Goal: Information Seeking & Learning: Learn about a topic

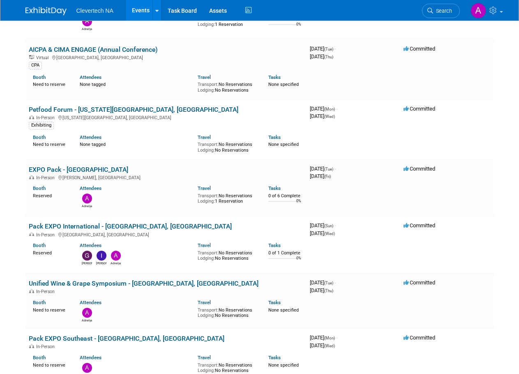
scroll to position [288, 0]
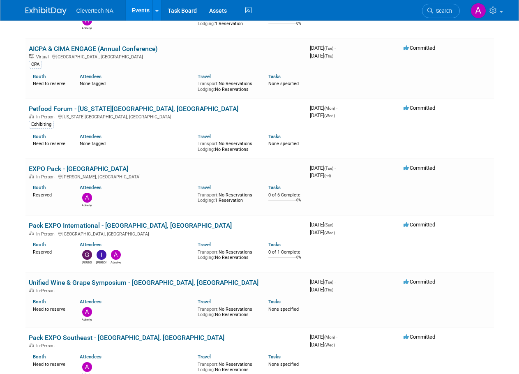
click at [118, 222] on link "Pack EXPO International - [GEOGRAPHIC_DATA], [GEOGRAPHIC_DATA]" at bounding box center [130, 225] width 203 height 8
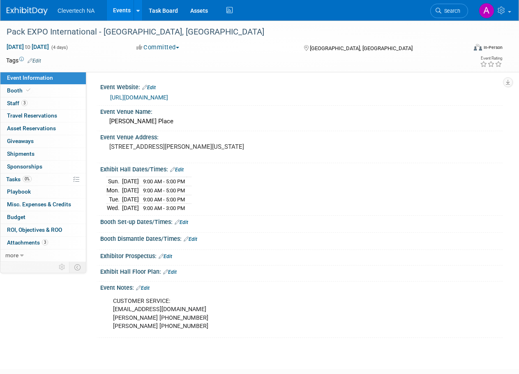
click at [24, 93] on span "Booth" at bounding box center [19, 90] width 25 height 7
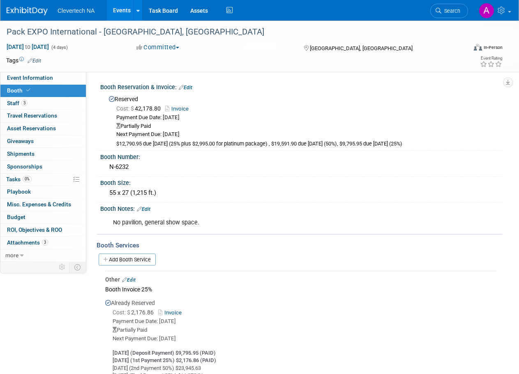
click at [18, 78] on span "Event Information" at bounding box center [30, 77] width 46 height 7
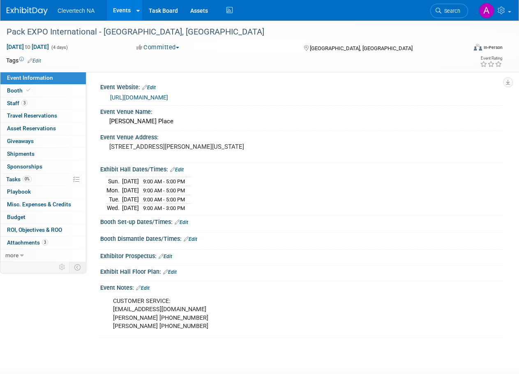
click at [124, 4] on link "Events" at bounding box center [122, 10] width 30 height 21
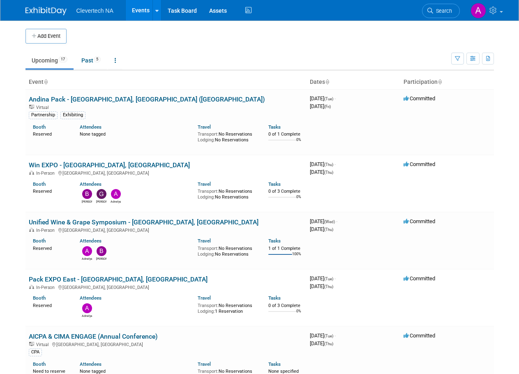
click at [123, 219] on link "Unified Wine & Grape Symposium - Sacramento, CA" at bounding box center [144, 222] width 230 height 8
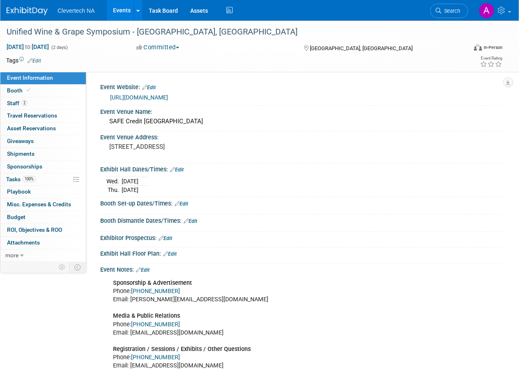
click at [13, 92] on span "Booth" at bounding box center [19, 90] width 25 height 7
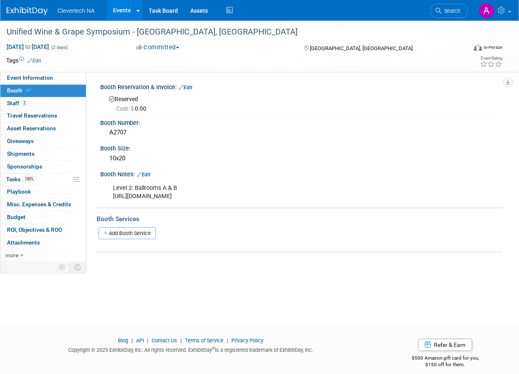
click at [32, 79] on span "Event Information" at bounding box center [30, 77] width 46 height 7
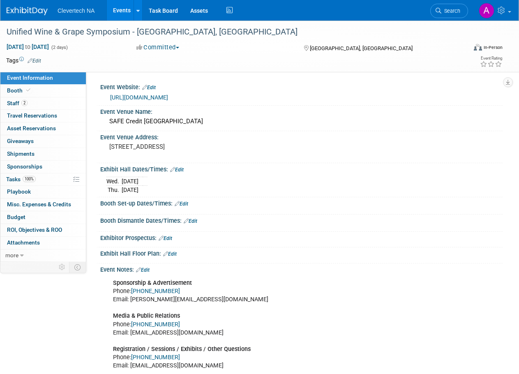
click at [25, 90] on span at bounding box center [28, 90] width 7 height 6
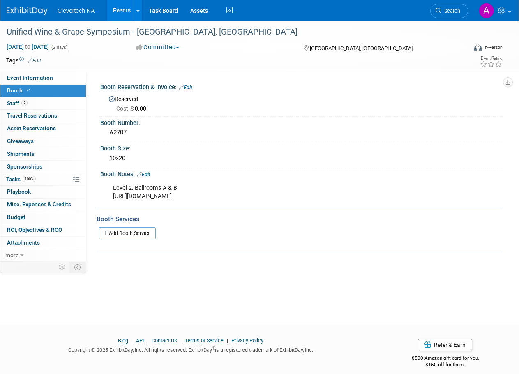
click at [36, 80] on span "Event Information" at bounding box center [30, 77] width 46 height 7
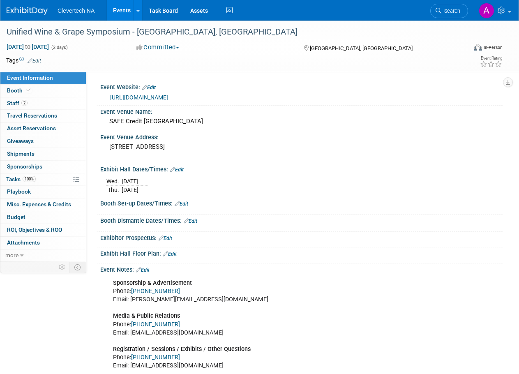
click at [113, 11] on link "Events" at bounding box center [122, 10] width 30 height 21
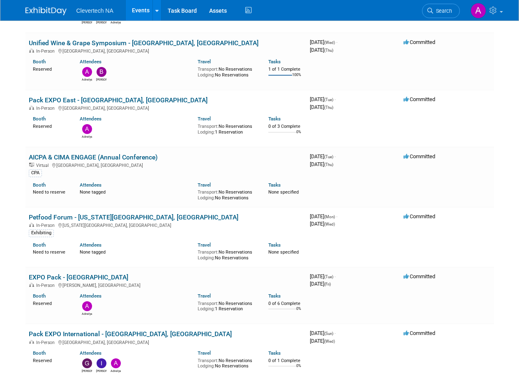
scroll to position [205, 0]
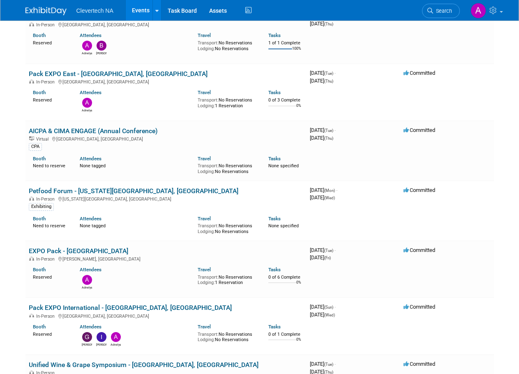
click at [86, 251] on link "EXPO Pack - [GEOGRAPHIC_DATA]" at bounding box center [78, 251] width 99 height 8
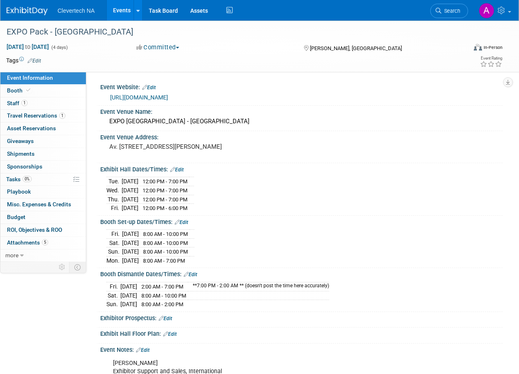
click at [26, 93] on span at bounding box center [28, 90] width 7 height 6
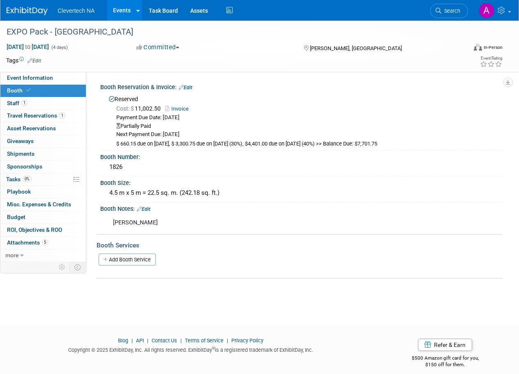
click at [22, 78] on span "Event Information" at bounding box center [30, 77] width 46 height 7
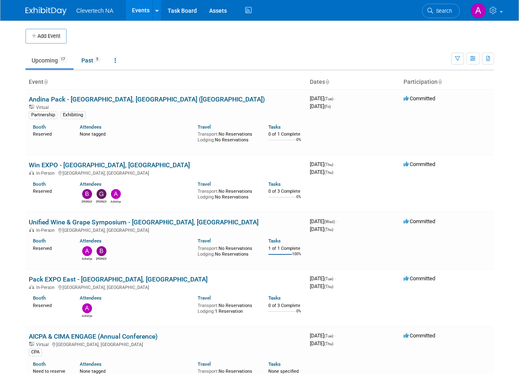
click at [99, 101] on link "Andina Pack - Bogota, Colombia (Dodona)" at bounding box center [147, 99] width 236 height 8
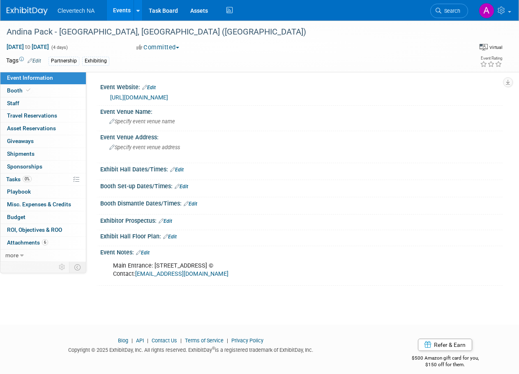
click at [30, 91] on icon at bounding box center [28, 90] width 4 height 5
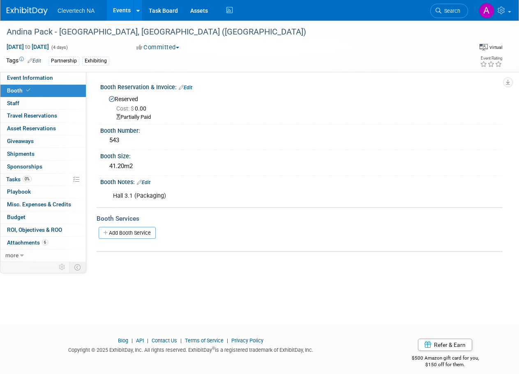
drag, startPoint x: 119, startPoint y: 139, endPoint x: 102, endPoint y: 138, distance: 16.4
click at [102, 138] on div "543" at bounding box center [301, 141] width 402 height 14
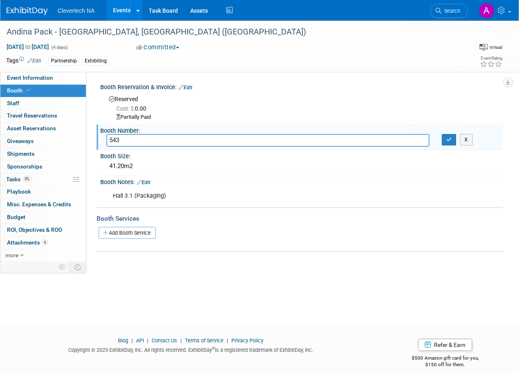
click at [111, 139] on input "543" at bounding box center [267, 140] width 323 height 13
